Goal: Complete application form: Complete application form

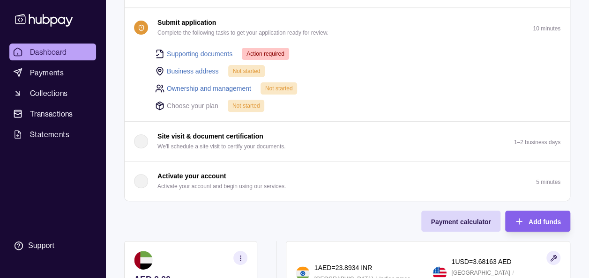
scroll to position [47, 0]
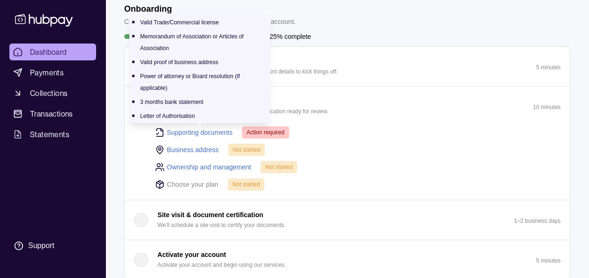
click at [208, 133] on link "Supporting documents" at bounding box center [200, 132] width 66 height 10
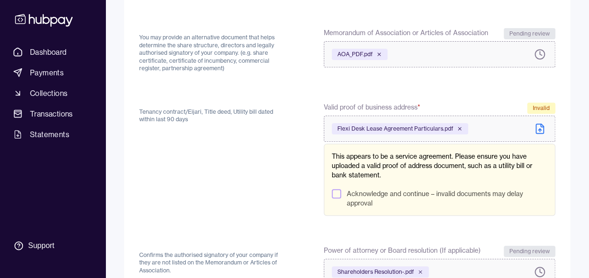
scroll to position [187, 0]
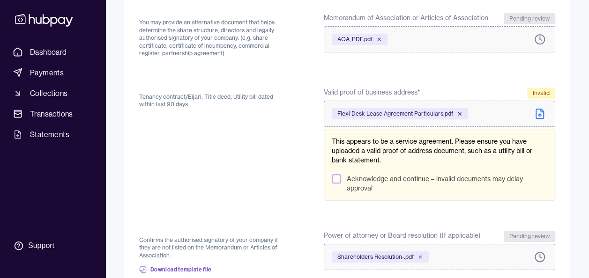
click at [334, 177] on button "Acknowledge and continue – invalid documents may delay approval" at bounding box center [336, 178] width 9 height 9
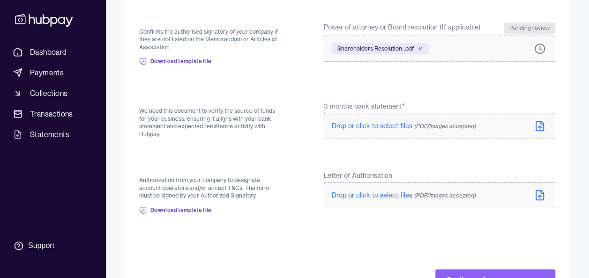
scroll to position [375, 0]
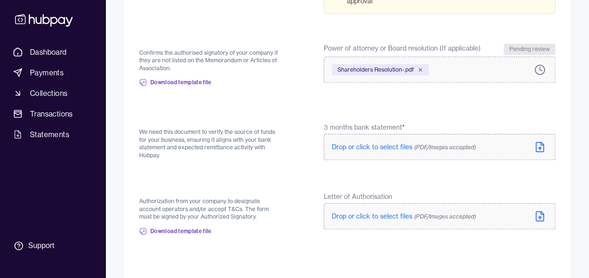
click at [362, 146] on span "Drop or click to select files (PDF/Images accepted)" at bounding box center [404, 147] width 144 height 8
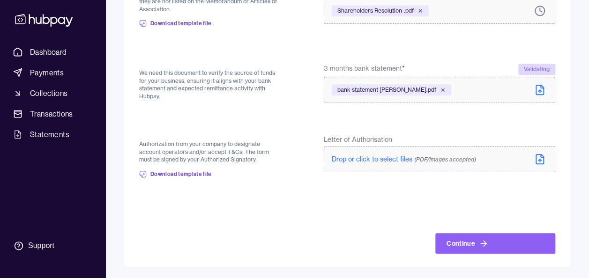
scroll to position [347, 0]
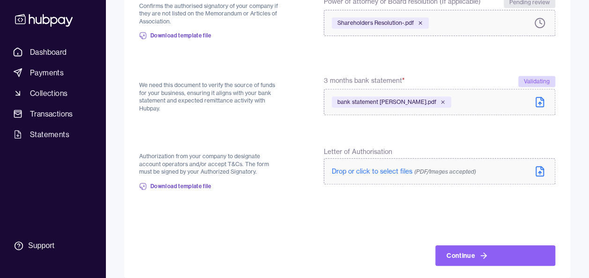
click at [374, 167] on span "Drop or click to select files (PDF/Images accepted)" at bounding box center [404, 171] width 144 height 8
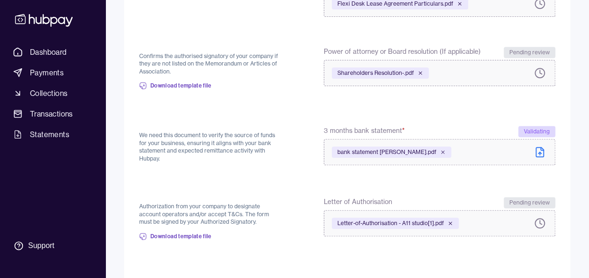
scroll to position [359, 0]
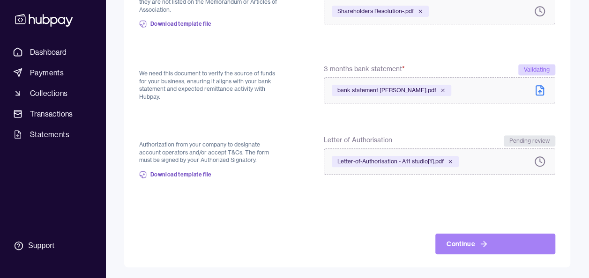
click at [470, 247] on button "Continue" at bounding box center [495, 244] width 120 height 21
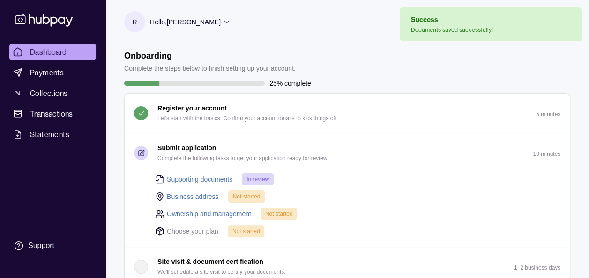
click at [205, 195] on link "Business address" at bounding box center [193, 197] width 52 height 10
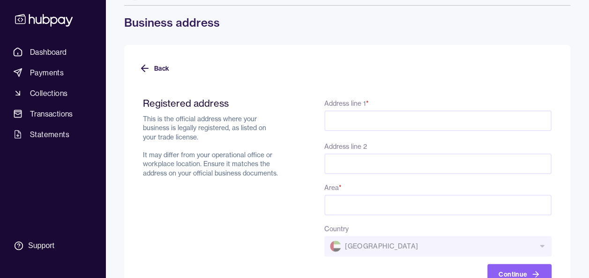
scroll to position [47, 0]
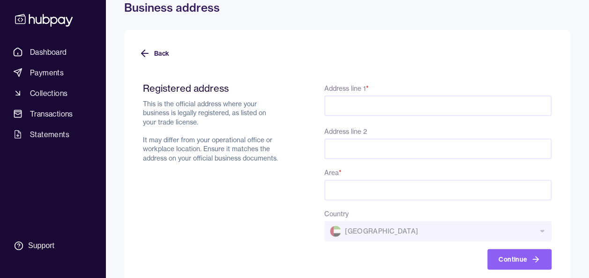
click at [362, 101] on input "Address line 1 *" at bounding box center [437, 106] width 227 height 21
paste input "**********"
click at [354, 105] on input "**********" at bounding box center [437, 106] width 227 height 21
click at [416, 108] on input "**********" at bounding box center [437, 106] width 227 height 21
paste input "**********"
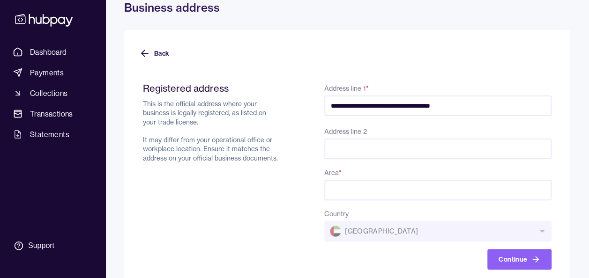
type input "**********"
click at [330, 147] on input "Address line 2" at bounding box center [437, 147] width 227 height 21
paste input "**********"
type input "**********"
click at [361, 188] on input "Area *" at bounding box center [437, 188] width 227 height 21
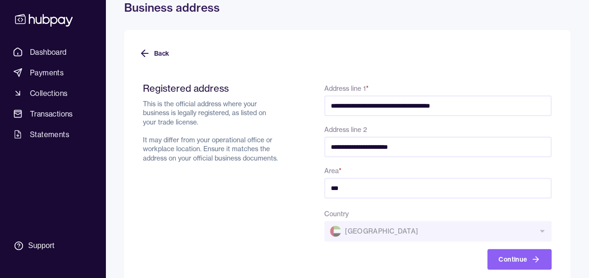
type input "***"
click at [409, 166] on div "Area * ***" at bounding box center [437, 183] width 227 height 36
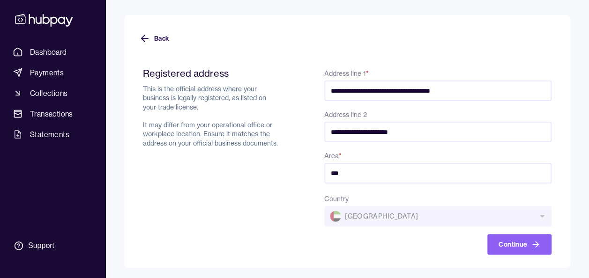
scroll to position [63, 0]
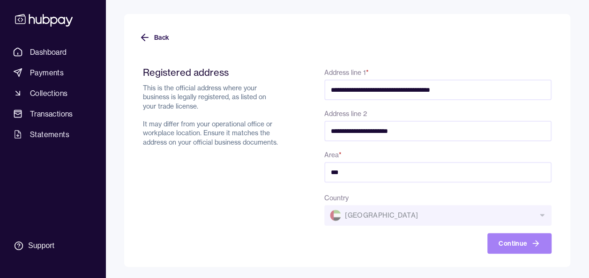
click at [502, 242] on button "Continue" at bounding box center [519, 243] width 64 height 21
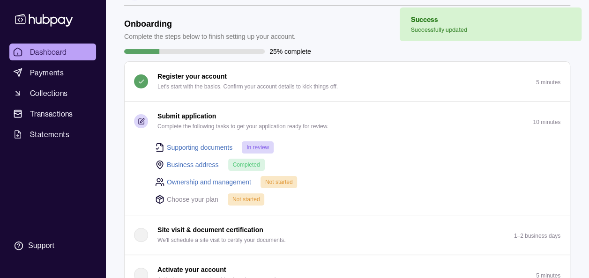
scroll to position [47, 0]
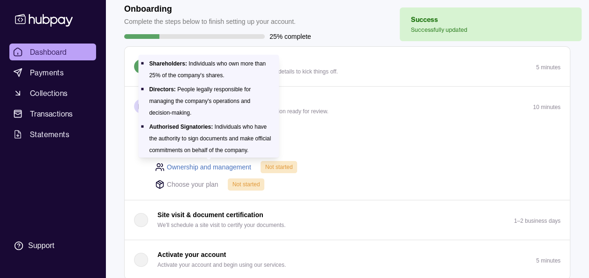
click at [232, 168] on link "Ownership and management" at bounding box center [209, 167] width 84 height 10
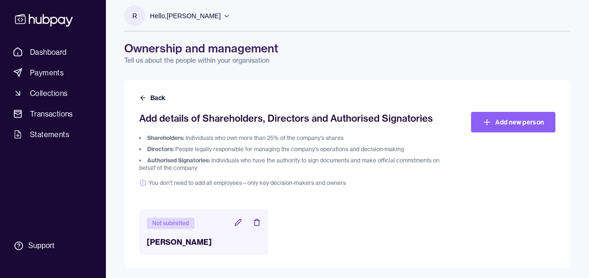
scroll to position [8, 0]
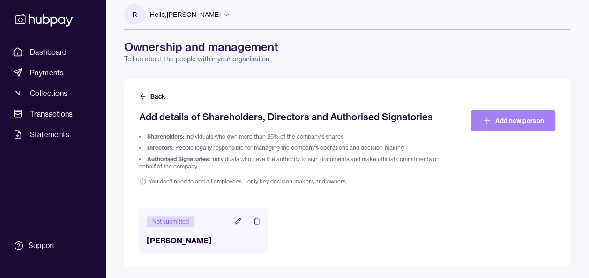
click at [511, 116] on link "Add new person" at bounding box center [513, 121] width 84 height 21
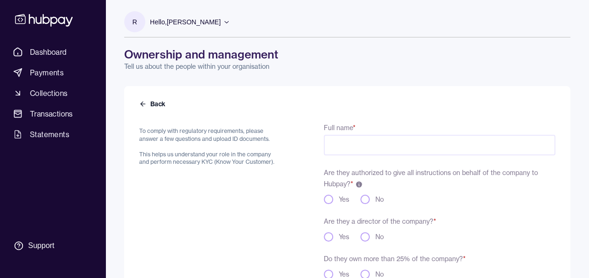
click at [358, 151] on input "Full name *" at bounding box center [439, 145] width 231 height 21
type input "**********"
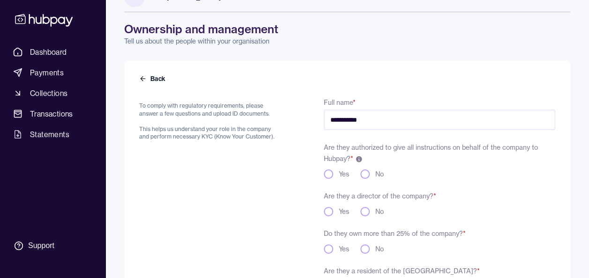
scroll to position [47, 0]
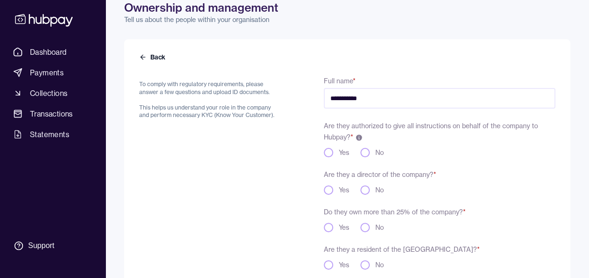
click at [328, 153] on button "Yes" at bounding box center [328, 152] width 9 height 9
type button "yes"
click at [364, 189] on button "No" at bounding box center [364, 189] width 9 height 9
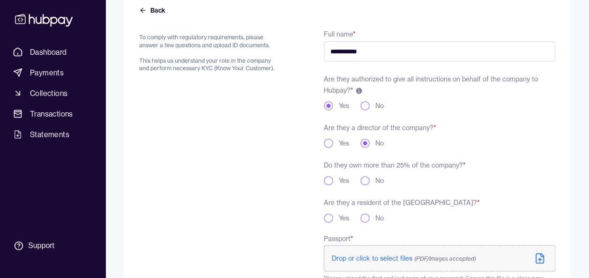
click at [328, 181] on button "Yes" at bounding box center [328, 180] width 9 height 9
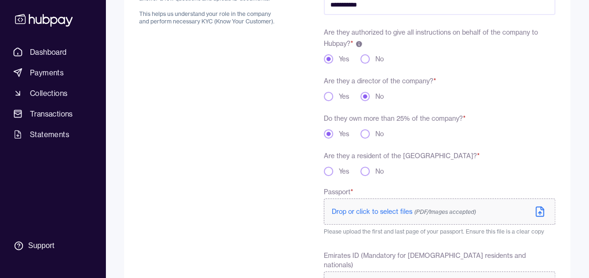
click at [364, 170] on button "No" at bounding box center [364, 171] width 9 height 9
click at [359, 208] on span "Drop or click to select files (PDF/Images accepted)" at bounding box center [404, 211] width 144 height 8
click at [370, 214] on span "Drop or click to select files (PDF/Images accepted)" at bounding box center [404, 211] width 144 height 8
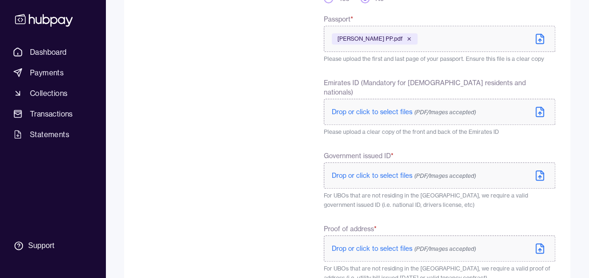
scroll to position [328, 0]
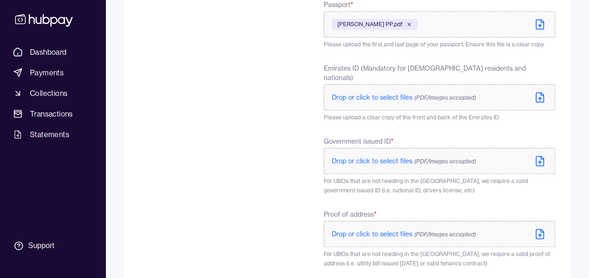
click at [384, 157] on span "Drop or click to select files (PDF/Images accepted)" at bounding box center [404, 161] width 144 height 8
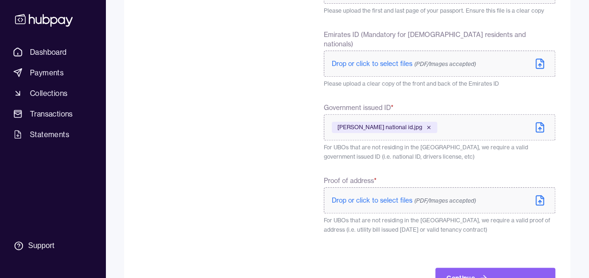
scroll to position [375, 0]
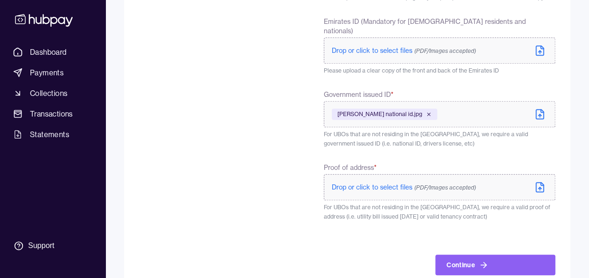
click at [362, 183] on p "Drop or click to select files (PDF/Images accepted)" at bounding box center [404, 187] width 144 height 9
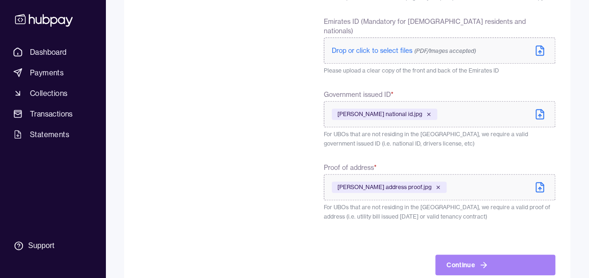
click at [454, 255] on button "Continue" at bounding box center [495, 265] width 120 height 21
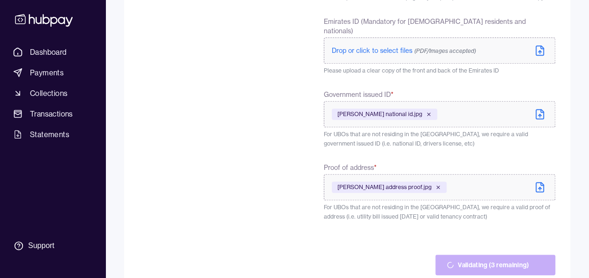
scroll to position [407, 0]
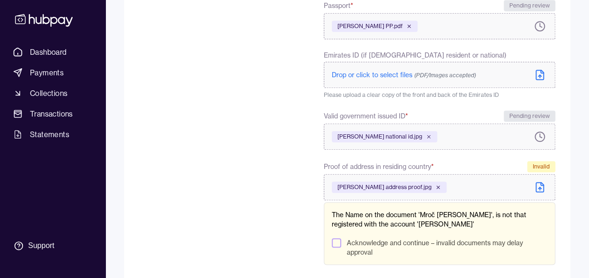
scroll to position [375, 0]
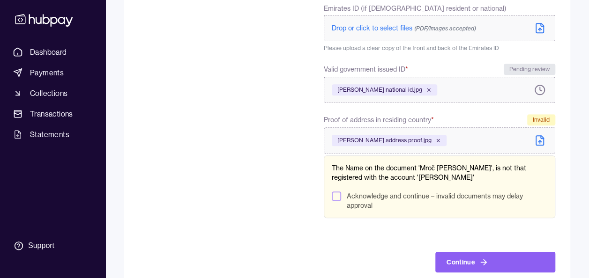
click at [335, 195] on button "Acknowledge and continue – invalid documents may delay approval" at bounding box center [336, 196] width 9 height 9
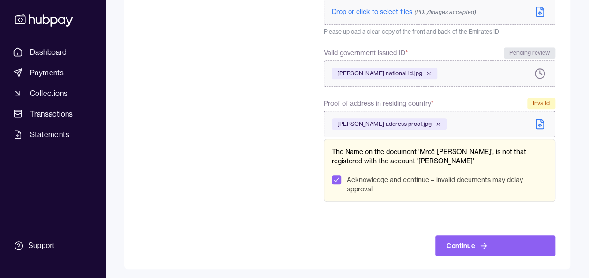
scroll to position [393, 0]
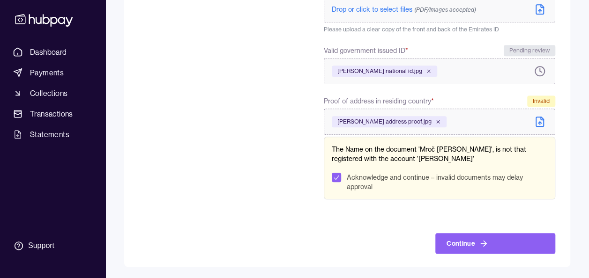
click at [475, 247] on button "Continue" at bounding box center [495, 243] width 120 height 21
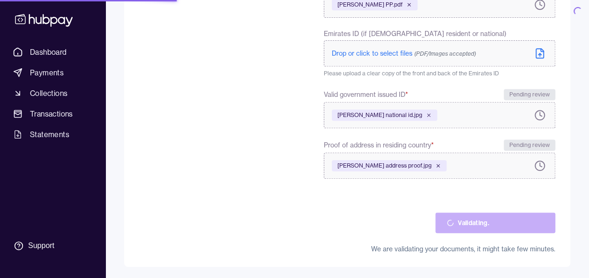
scroll to position [349, 0]
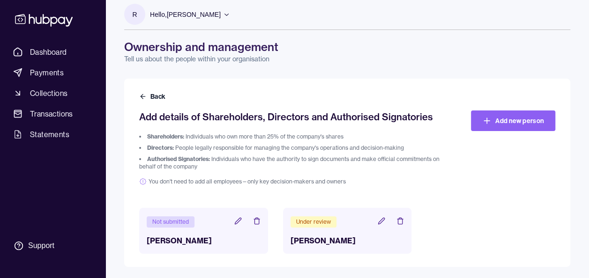
scroll to position [8, 0]
click at [237, 220] on icon at bounding box center [237, 220] width 7 height 7
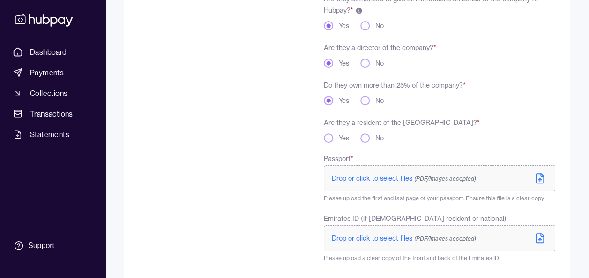
scroll to position [187, 0]
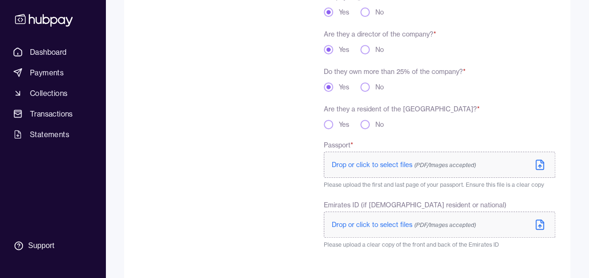
click at [364, 125] on button "No" at bounding box center [364, 124] width 9 height 9
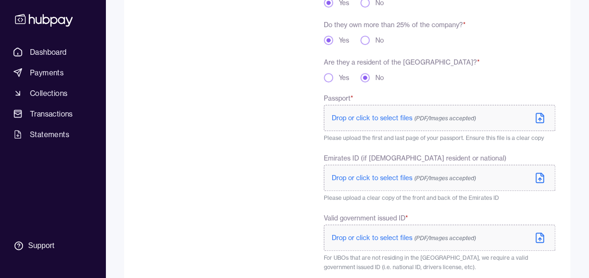
click at [391, 115] on span "Drop or click to select files (PDF/Images accepted)" at bounding box center [404, 118] width 144 height 8
click at [392, 182] on span "Drop or click to select files (PDF/Images accepted)" at bounding box center [404, 178] width 144 height 8
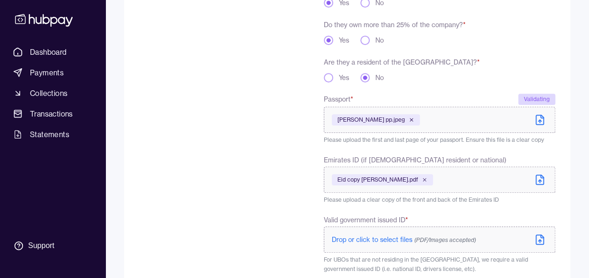
click at [372, 244] on span "Drop or click to select files (PDF/Images accepted)" at bounding box center [404, 240] width 144 height 8
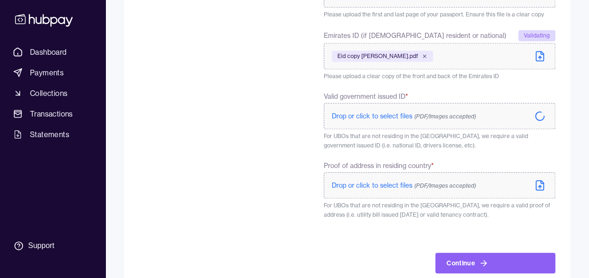
scroll to position [375, 0]
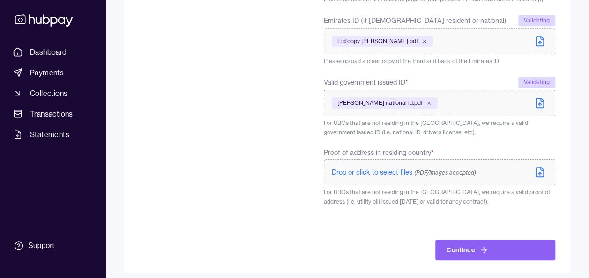
click at [372, 168] on p "Drop or click to select files (PDF/Images accepted)" at bounding box center [404, 172] width 144 height 9
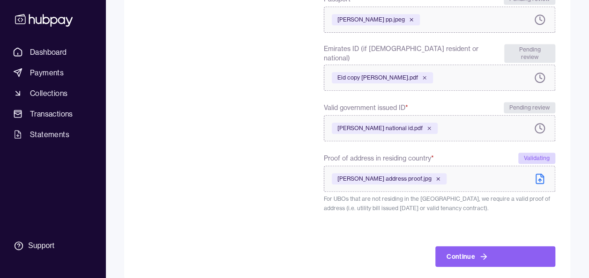
scroll to position [340, 0]
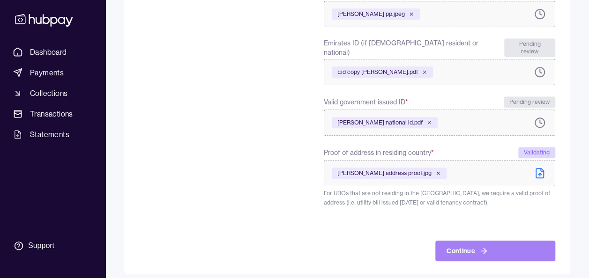
click at [462, 241] on button "Continue" at bounding box center [495, 251] width 120 height 21
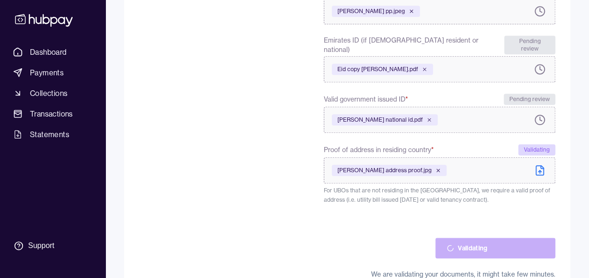
scroll to position [361, 0]
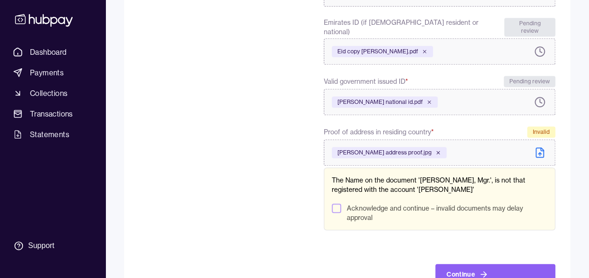
click at [337, 204] on button "Acknowledge and continue – invalid documents may delay approval" at bounding box center [336, 208] width 9 height 9
click at [489, 264] on button "Continue" at bounding box center [495, 274] width 120 height 21
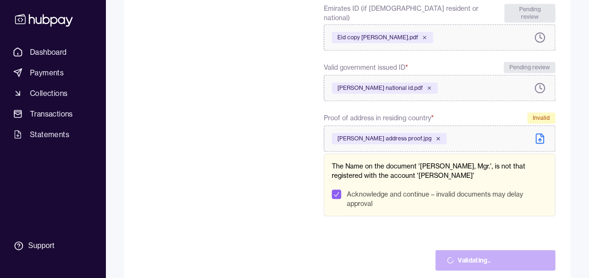
scroll to position [340, 0]
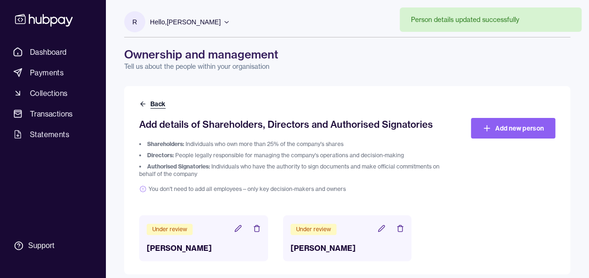
click at [155, 105] on button "Back" at bounding box center [153, 103] width 28 height 9
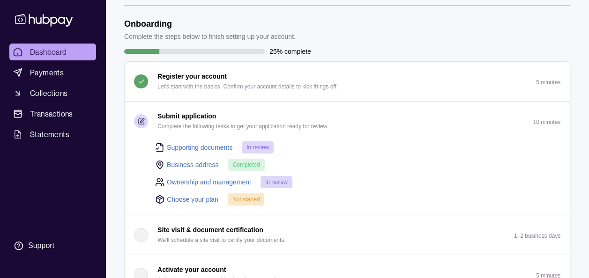
scroll to position [47, 0]
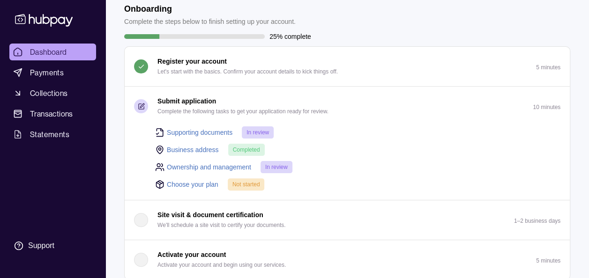
click at [190, 181] on link "Choose your plan" at bounding box center [193, 184] width 52 height 10
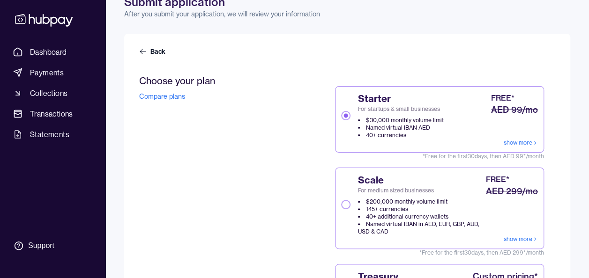
scroll to position [94, 0]
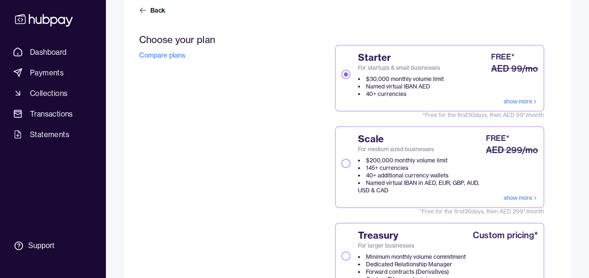
click at [344, 163] on button "Scale For medium sized businesses $200,000 monthly volume limit 145+ currencies…" at bounding box center [345, 163] width 9 height 9
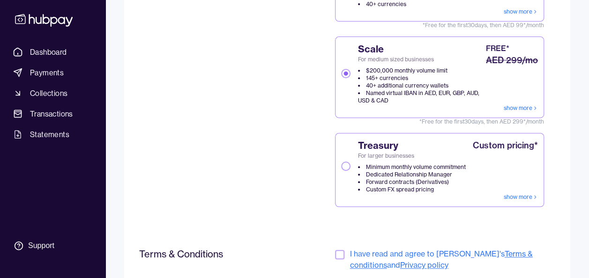
scroll to position [269, 0]
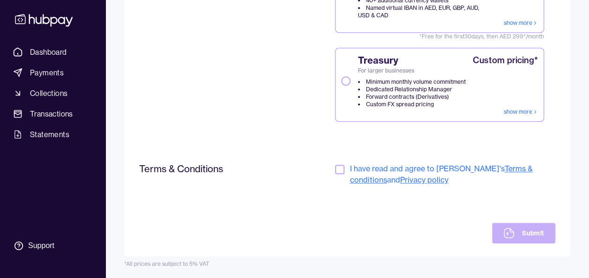
click at [341, 166] on button "button" at bounding box center [339, 169] width 9 height 9
click at [513, 232] on icon at bounding box center [508, 233] width 9 height 9
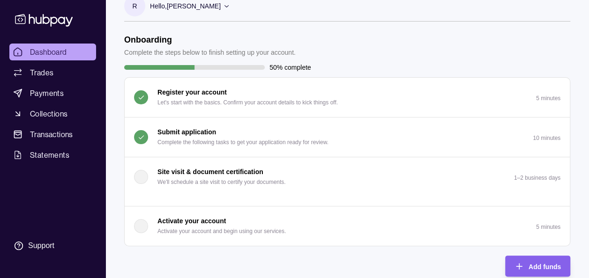
scroll to position [17, 0]
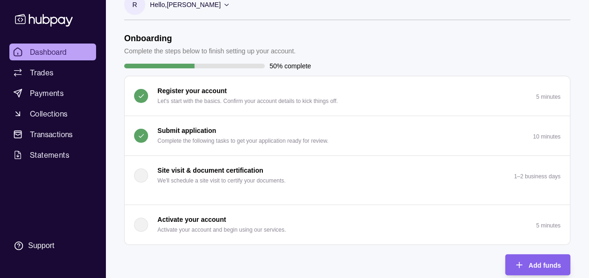
click at [368, 49] on header "Onboarding Complete the steps below to finish setting up your account." at bounding box center [347, 44] width 446 height 23
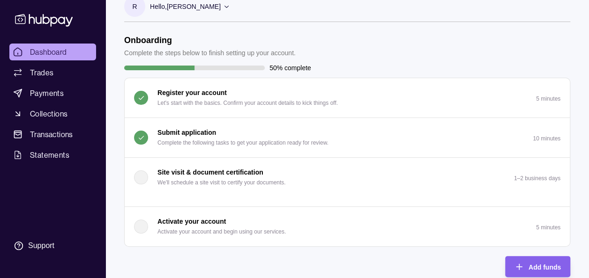
scroll to position [13, 0]
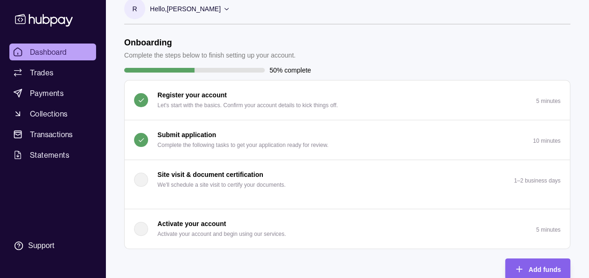
click at [318, 33] on div "R Hello, [PERSON_NAME] A11 STUDIO FZCO Account Terms and conditions Privacy pol…" at bounding box center [347, 16] width 446 height 36
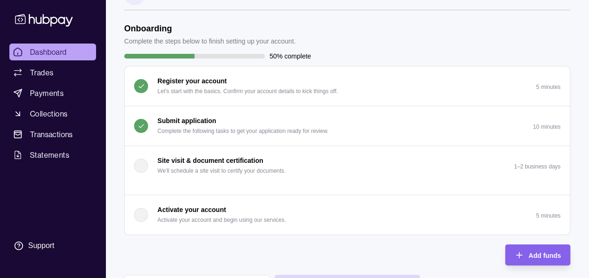
scroll to position [26, 0]
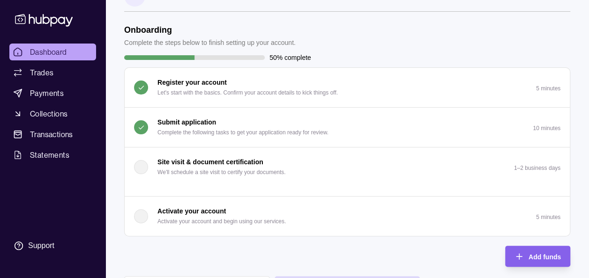
click at [311, 257] on div "Onboarding Complete the steps below to finish setting up your account. 50% comp…" at bounding box center [347, 223] width 446 height 396
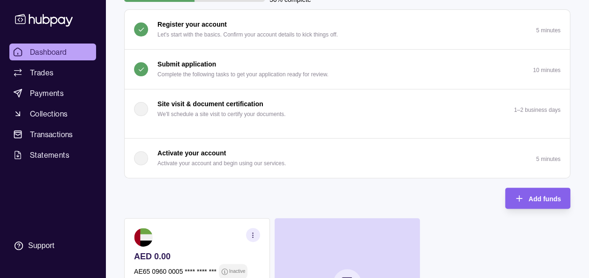
scroll to position [0, 0]
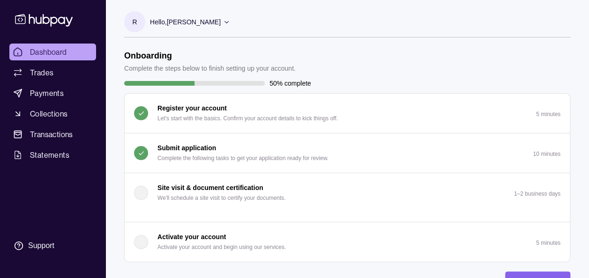
click at [457, 37] on div at bounding box center [347, 37] width 446 height 0
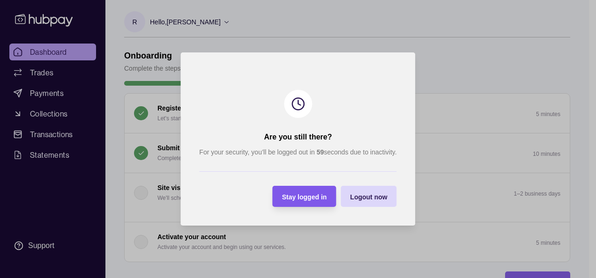
click at [320, 200] on span "Stay logged in" at bounding box center [304, 196] width 45 height 7
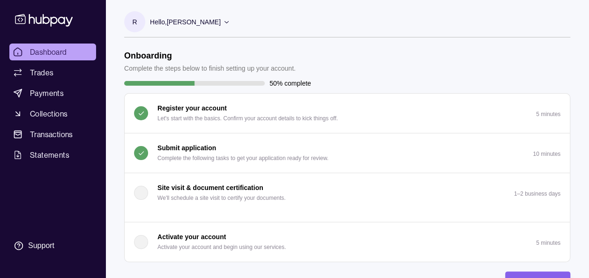
click at [441, 43] on div "R Hello, [PERSON_NAME] A11 STUDIO FZCO Account Terms and conditions Privacy pol…" at bounding box center [347, 29] width 446 height 36
